Goal: Information Seeking & Learning: Learn about a topic

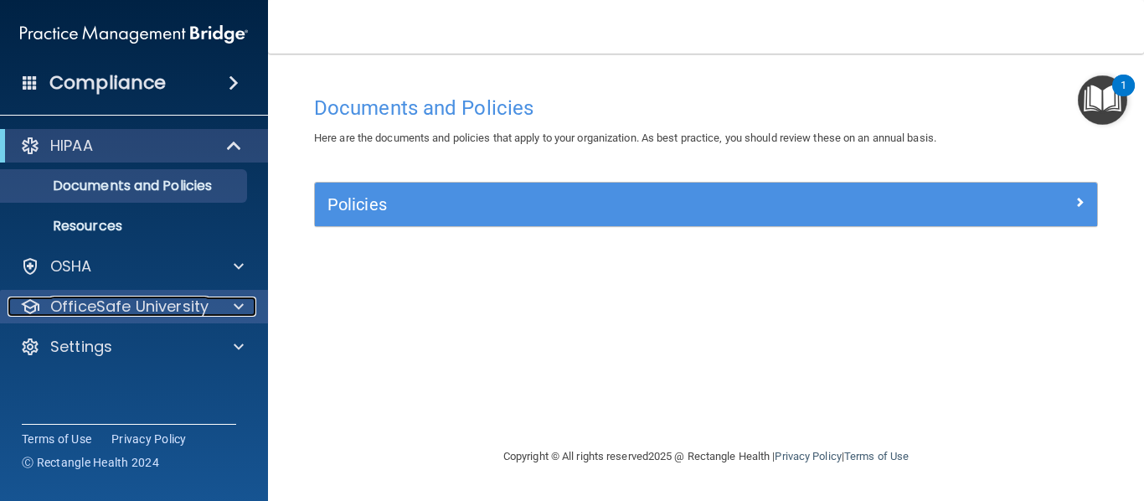
click at [100, 302] on p "OfficeSafe University" at bounding box center [129, 306] width 158 height 20
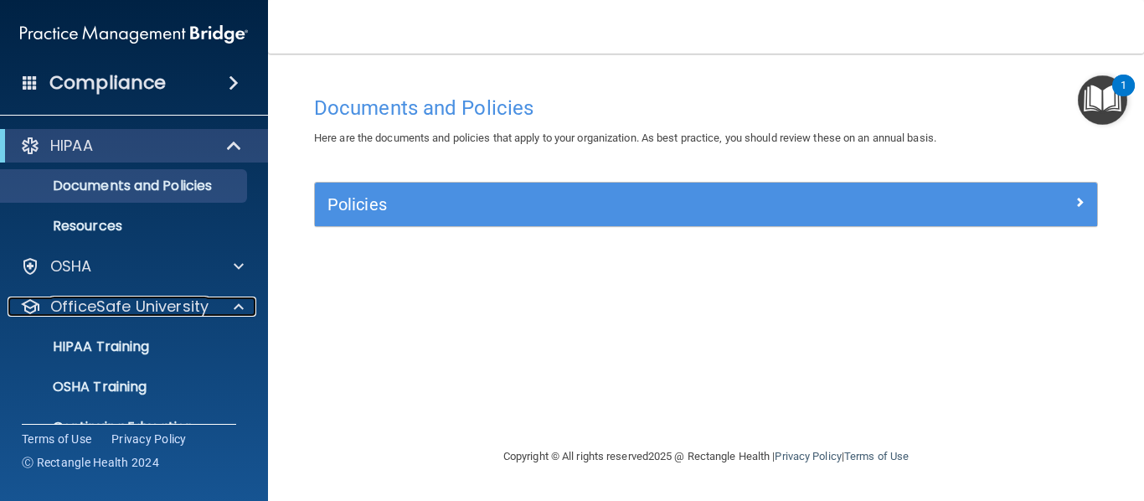
scroll to position [74, 0]
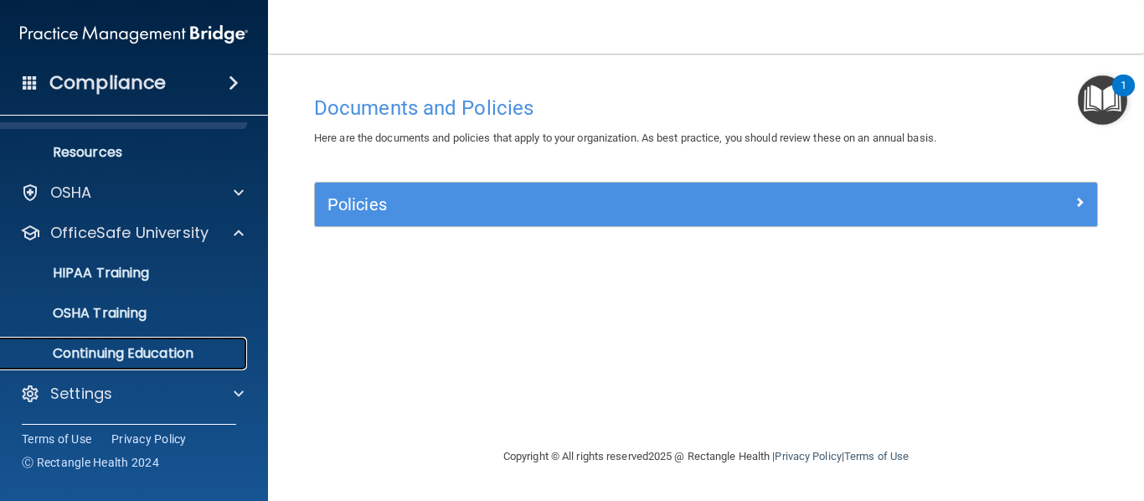
click at [125, 351] on p "Continuing Education" at bounding box center [125, 353] width 229 height 17
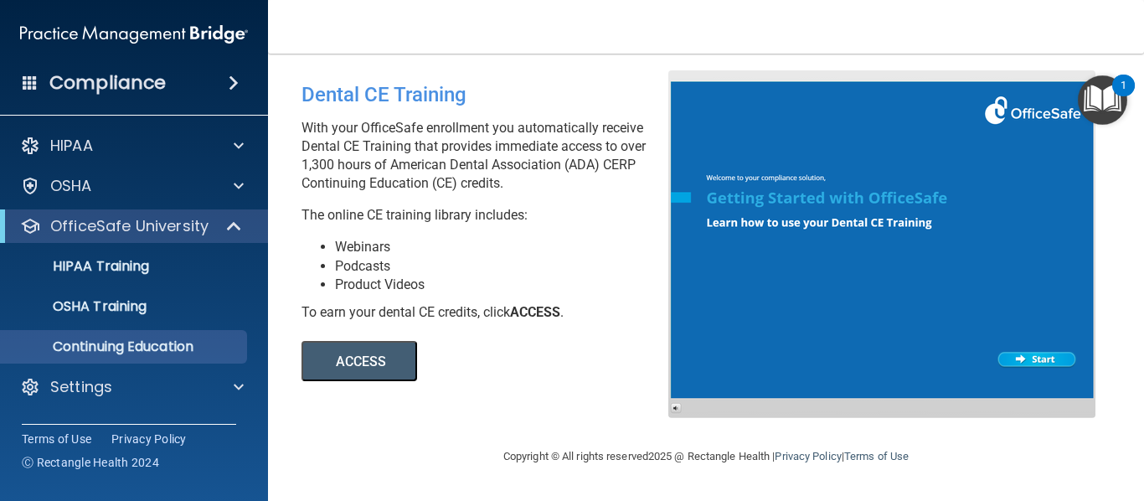
click at [318, 357] on button "ACCESS" at bounding box center [359, 361] width 116 height 40
click at [132, 345] on p "Continuing Education" at bounding box center [125, 346] width 229 height 17
